Goal: Find specific page/section: Find specific page/section

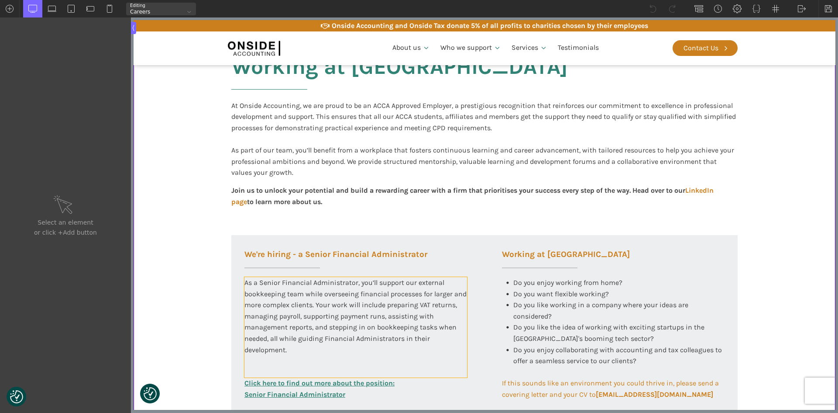
scroll to position [349, 0]
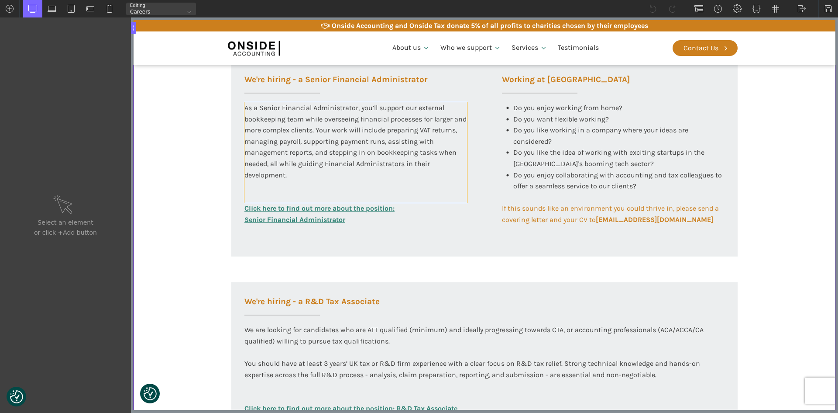
click at [316, 131] on div "As a Senior Financial Administrator, you’ll support our external bookkeeping te…" at bounding box center [355, 152] width 223 height 100
type input "text_block-296-585"
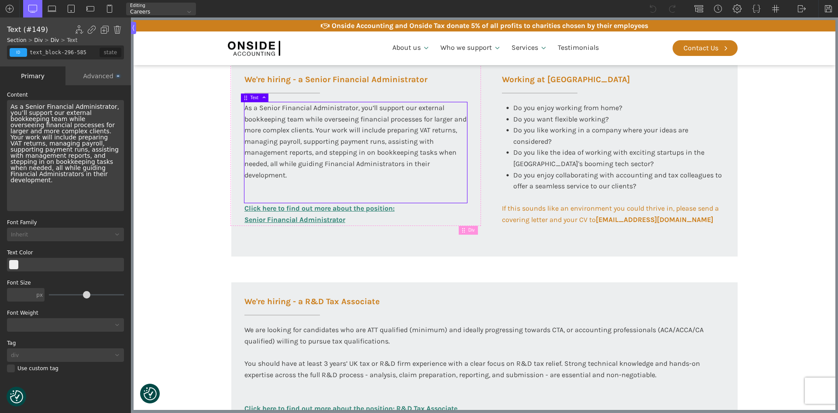
click at [314, 130] on div "As a Senior Financial Administrator, you’ll support our external bookkeeping te…" at bounding box center [355, 152] width 223 height 100
click at [32, 132] on div "As a Senior Financial Administrator, you’ll support our external bookkeeping te…" at bounding box center [65, 155] width 117 height 111
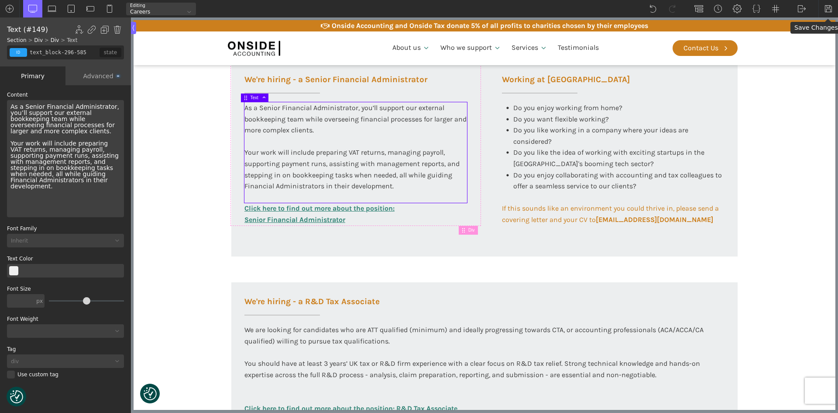
click at [825, 7] on img at bounding box center [828, 8] width 9 height 9
click at [184, 313] on section "Working at [GEOGRAPHIC_DATA] At Onside Accounting, we are proud to be an ACCA A…" at bounding box center [485, 171] width 702 height 649
type input "section-143-58"
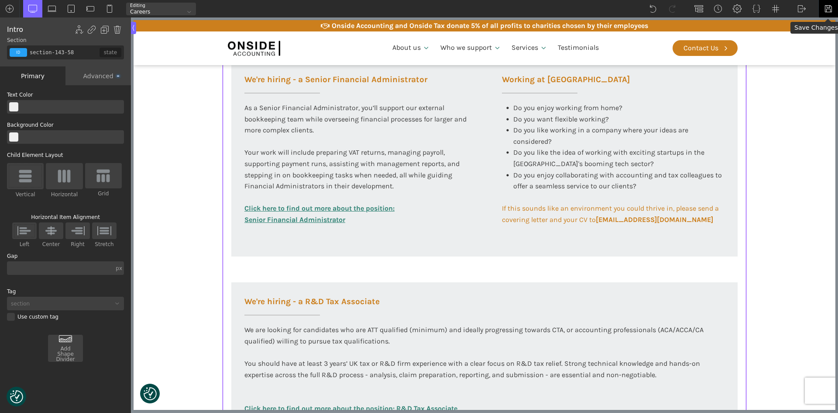
click at [829, 7] on img at bounding box center [828, 8] width 9 height 9
click at [809, 10] on div "WP Admin [GEOGRAPHIC_DATA] [GEOGRAPHIC_DATA]" at bounding box center [801, 8] width 19 height 17
click at [802, 35] on link "Frontend" at bounding box center [810, 37] width 37 height 14
